Goal: Book appointment/travel/reservation

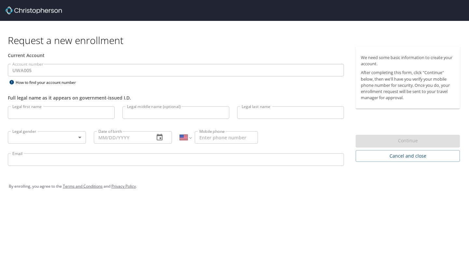
select select "US"
click at [237, 38] on h1 "Request a new enrollment" at bounding box center [236, 40] width 457 height 13
click at [48, 12] on img at bounding box center [33, 11] width 57 height 8
click at [423, 153] on span "Cancel and close" at bounding box center [408, 156] width 94 height 8
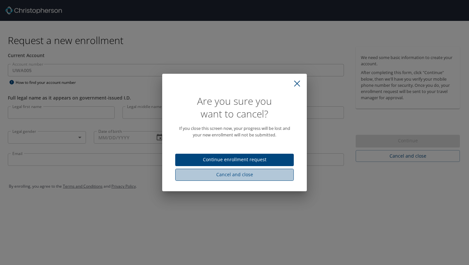
click at [226, 178] on span "Cancel and close" at bounding box center [235, 174] width 108 height 8
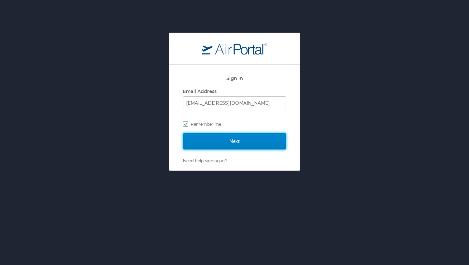
click at [237, 140] on input "Next" at bounding box center [234, 141] width 103 height 16
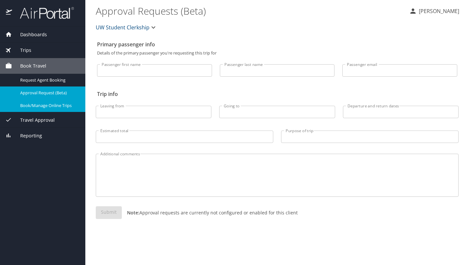
click at [44, 105] on span "Book/Manage Online Trips" at bounding box center [48, 105] width 57 height 6
click at [35, 107] on span "Book/Manage Online Trips" at bounding box center [48, 105] width 57 height 6
click at [134, 78] on p at bounding box center [154, 78] width 115 height 2
click at [33, 50] on div "Trips" at bounding box center [42, 50] width 75 height 7
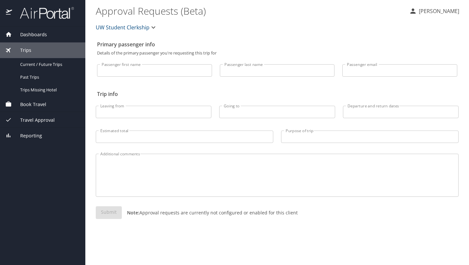
click at [39, 104] on span "Book Travel" at bounding box center [29, 104] width 34 height 7
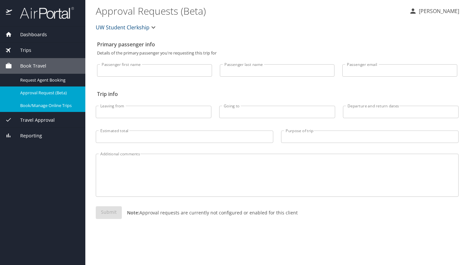
click at [34, 118] on span "Travel Approval" at bounding box center [33, 119] width 43 height 7
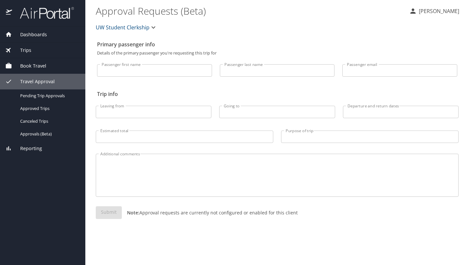
click at [29, 68] on span "Book Travel" at bounding box center [29, 65] width 34 height 7
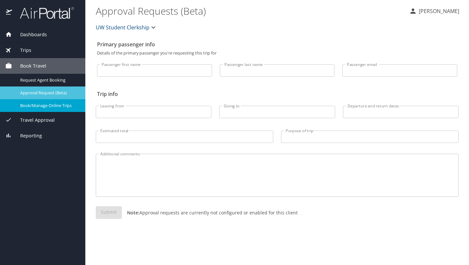
click at [36, 92] on span "Approval Request (Beta)" at bounding box center [48, 93] width 57 height 6
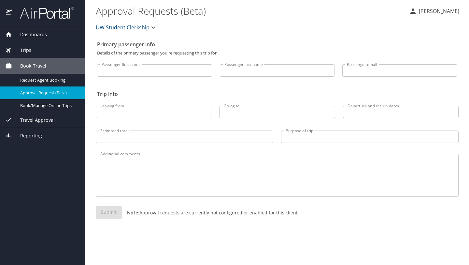
click at [36, 92] on span "Approval Request (Beta)" at bounding box center [48, 93] width 57 height 6
click at [44, 79] on span "Request Agent Booking" at bounding box center [48, 80] width 57 height 6
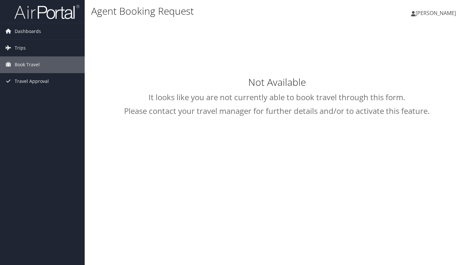
type input "[PERSON_NAME]"
select select "[EMAIL_ADDRESS][DOMAIN_NAME]"
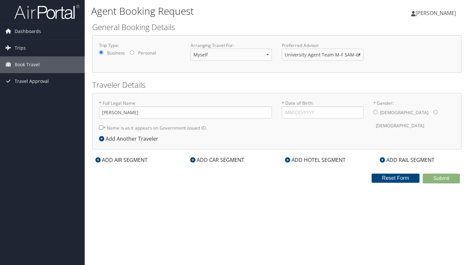
click at [239, 26] on h2 "General Booking Details" at bounding box center [277, 27] width 370 height 11
click at [178, 192] on div "Agent Booking Request [PERSON_NAME] [PERSON_NAME] My Settings Travel Agency Con…" at bounding box center [277, 132] width 384 height 265
click at [323, 116] on input "* Date of Birth: Invalid Date" at bounding box center [323, 112] width 82 height 12
click at [325, 111] on input "* Date of Birth: Invalid Date" at bounding box center [323, 112] width 82 height 12
type input "[DATE]"
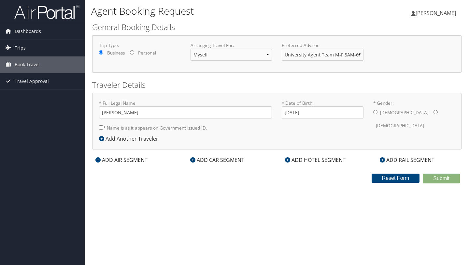
click at [434, 110] on input "* Gender: [DEMOGRAPHIC_DATA] [DEMOGRAPHIC_DATA]" at bounding box center [436, 112] width 4 height 4
radio input "true"
click at [142, 129] on label "* Name is as it appears on Government issued ID." at bounding box center [153, 128] width 108 height 12
click at [103, 129] on input "* Name is as it appears on Government issued ID." at bounding box center [101, 127] width 4 height 4
checkbox input "true"
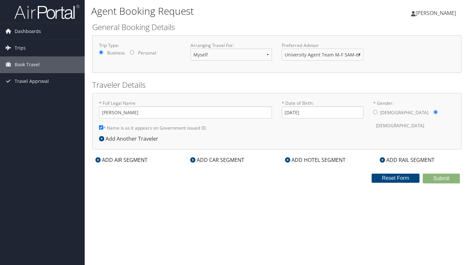
click at [112, 161] on div "ADD AIR SEGMENT" at bounding box center [121, 160] width 59 height 8
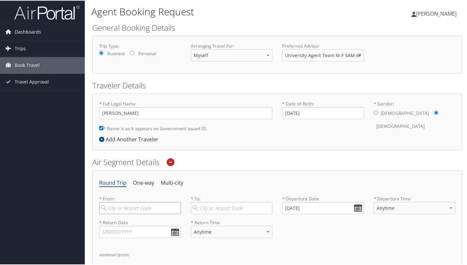
click at [127, 204] on input "search" at bounding box center [140, 207] width 82 height 12
click at [148, 182] on li "One-way" at bounding box center [143, 182] width 21 height 12
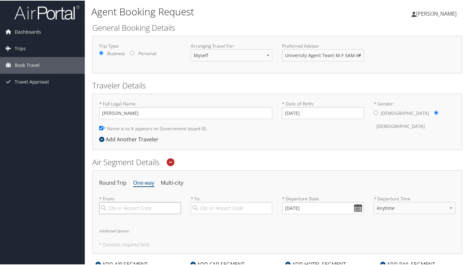
click at [133, 208] on input "search" at bounding box center [140, 207] width 82 height 12
type input "V"
click at [129, 225] on div "City" at bounding box center [140, 229] width 73 height 8
click at [129, 213] on input "Bozeman" at bounding box center [140, 207] width 82 height 12
type input "Bozeman (BZN MT)"
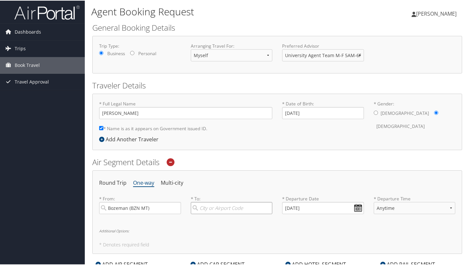
click at [209, 208] on input "search" at bounding box center [232, 207] width 82 height 12
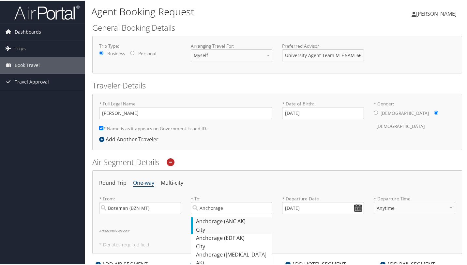
click at [231, 222] on div "Anchorage (ANC AK)" at bounding box center [232, 220] width 73 height 8
click at [231, 213] on input "Anchorage" at bounding box center [232, 207] width 82 height 12
type input "Anchorage (ANC AK)"
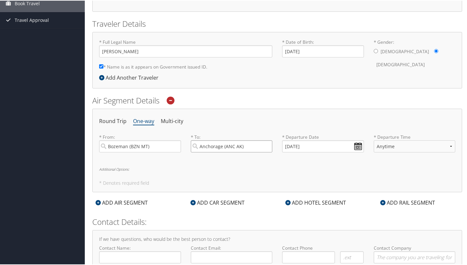
scroll to position [89, 0]
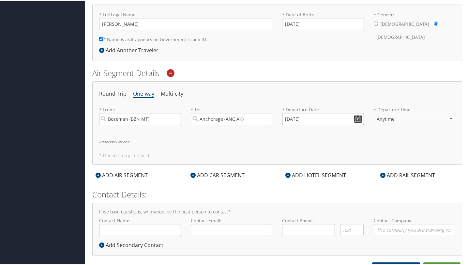
click at [353, 117] on input "[DATE]" at bounding box center [323, 118] width 82 height 12
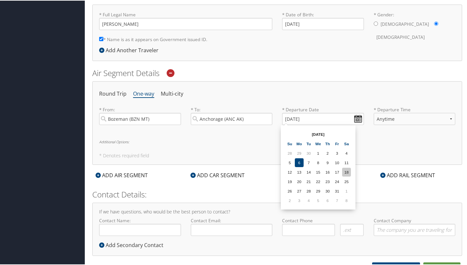
click at [346, 172] on td "18" at bounding box center [346, 171] width 9 height 9
type input "[DATE]"
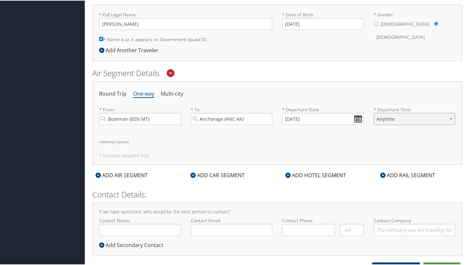
click at [400, 118] on select "Anytime Early Morning (5AM-7AM) Morning (7AM-12PM) Afternoon (12PM-5PM) Evening…" at bounding box center [414, 118] width 82 height 12
select select "12PM-5PM"
click at [373, 112] on select "Anytime Early Morning (5AM-7AM) Morning (7AM-12PM) Afternoon (12PM-5PM) Evening…" at bounding box center [414, 118] width 82 height 12
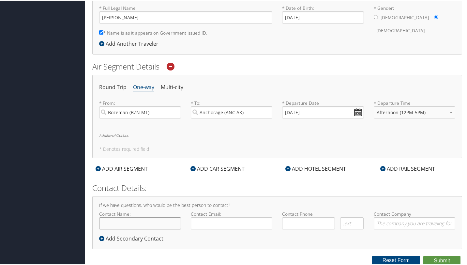
click at [123, 220] on input "Contact Name:" at bounding box center [140, 222] width 82 height 12
type input "[PERSON_NAME]"
type input "[EMAIL_ADDRESS][DOMAIN_NAME]"
type input "( ) -"
click at [314, 225] on input "( ) -" at bounding box center [308, 222] width 53 height 12
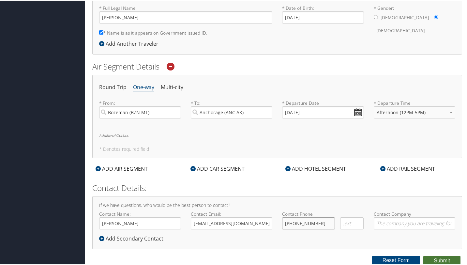
type input "[PHONE_NUMBER]"
click at [442, 260] on button "Submit" at bounding box center [441, 260] width 37 height 10
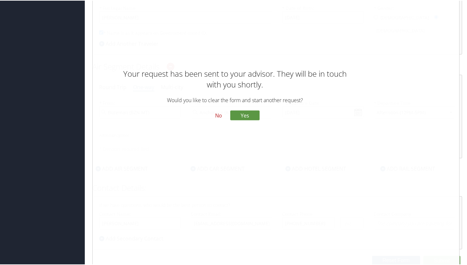
click at [219, 117] on button "No" at bounding box center [218, 114] width 17 height 11
